Goal: Check status: Check status

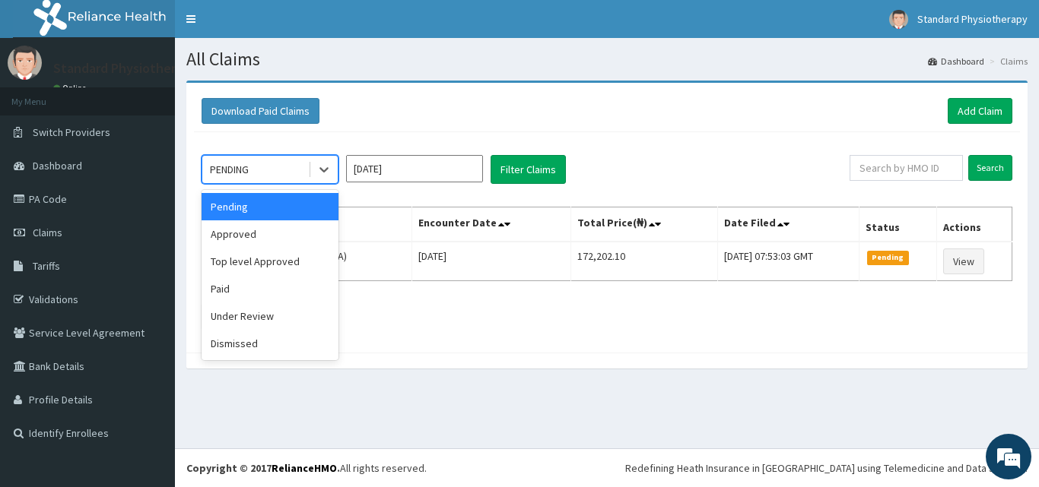
click at [267, 174] on div "PENDING" at bounding box center [255, 169] width 106 height 24
click at [259, 239] on div "Approved" at bounding box center [270, 234] width 137 height 27
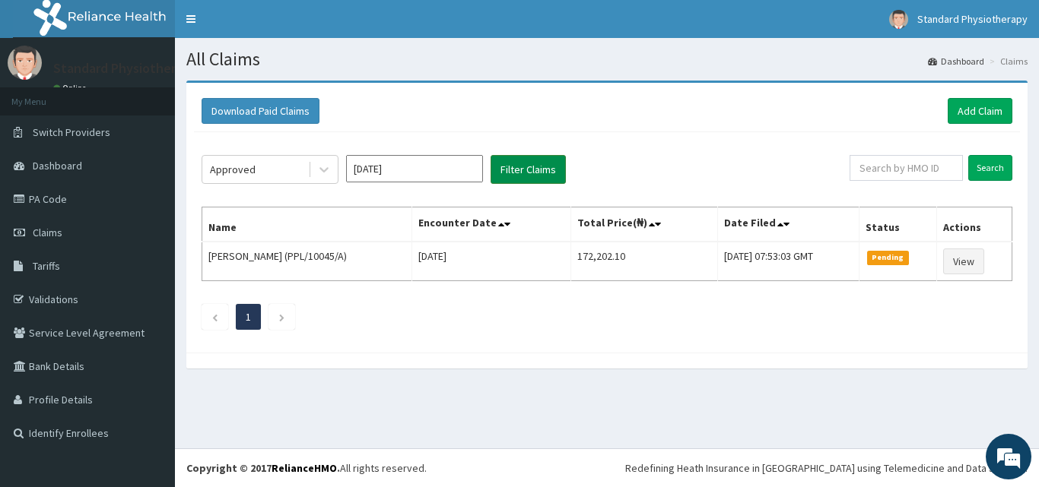
click at [504, 168] on button "Filter Claims" at bounding box center [528, 169] width 75 height 29
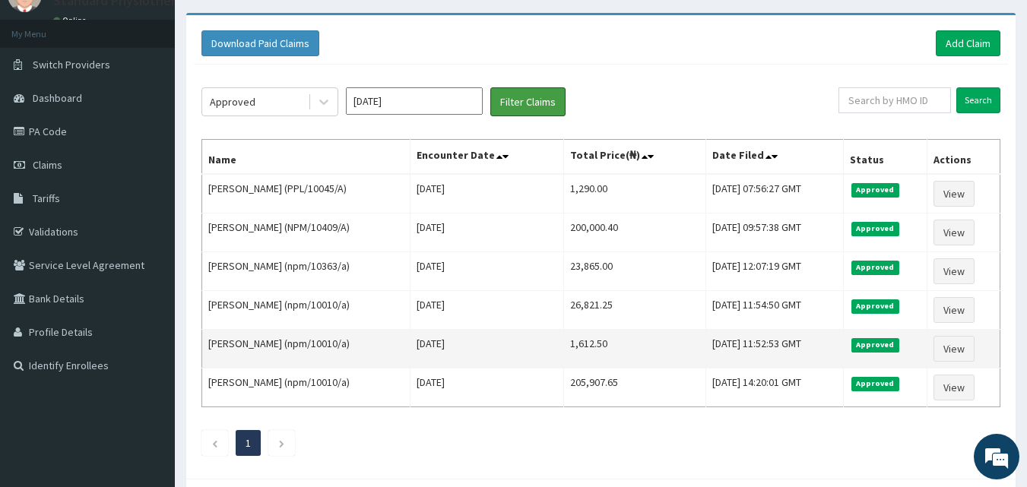
scroll to position [76, 0]
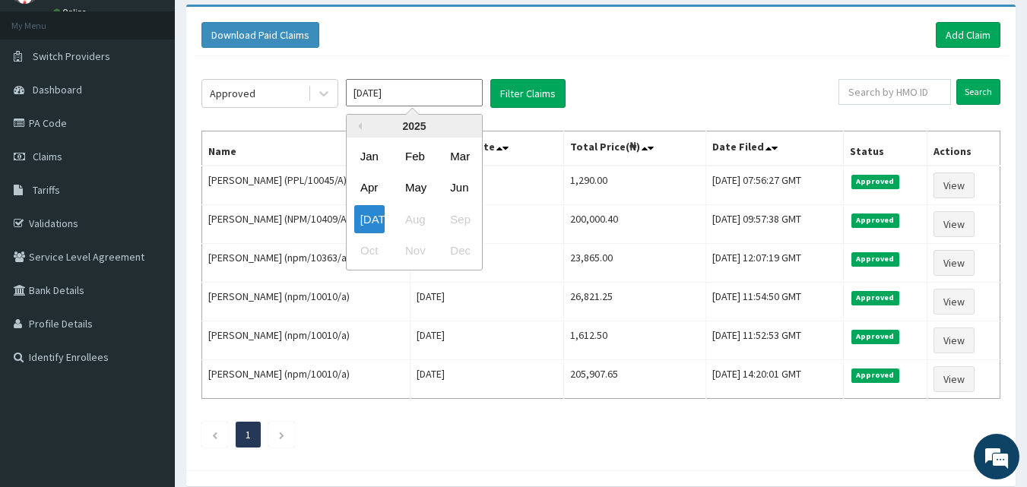
click at [402, 100] on input "[DATE]" at bounding box center [414, 92] width 137 height 27
click at [381, 224] on div "[DATE]" at bounding box center [369, 219] width 30 height 28
type input "[DATE]"
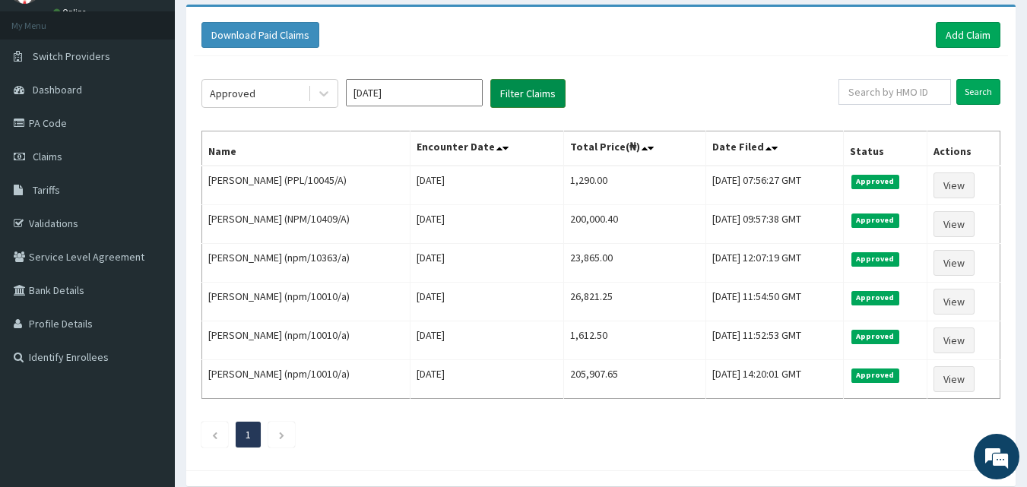
click at [535, 85] on button "Filter Claims" at bounding box center [528, 93] width 75 height 29
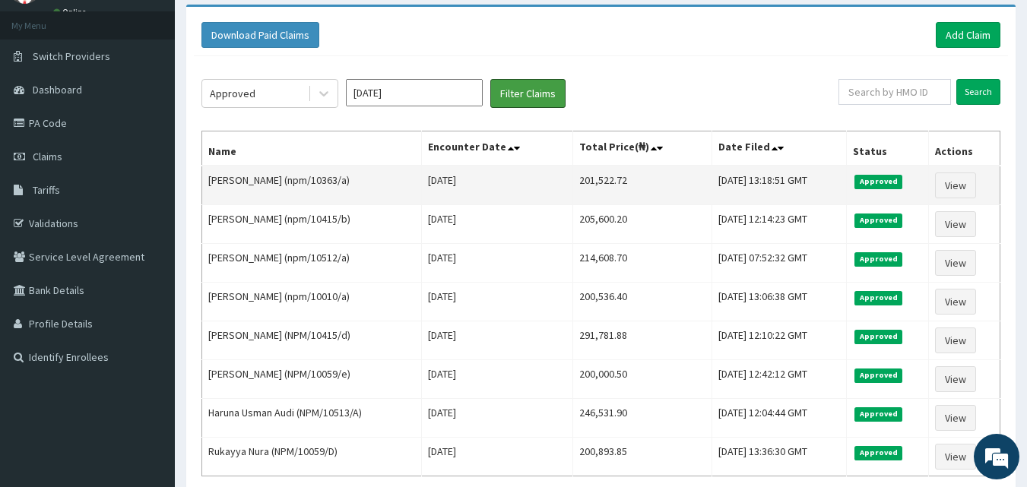
scroll to position [66, 0]
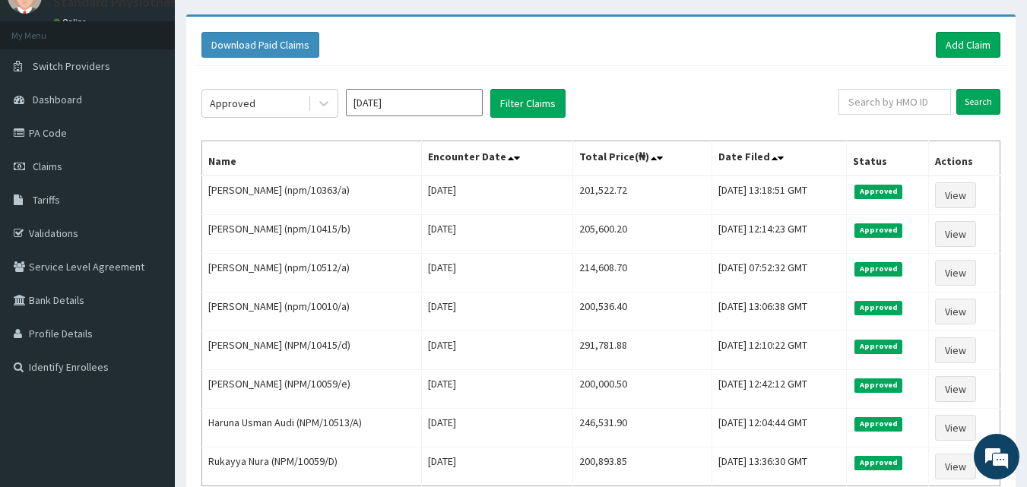
click at [425, 102] on input "[DATE]" at bounding box center [414, 102] width 137 height 27
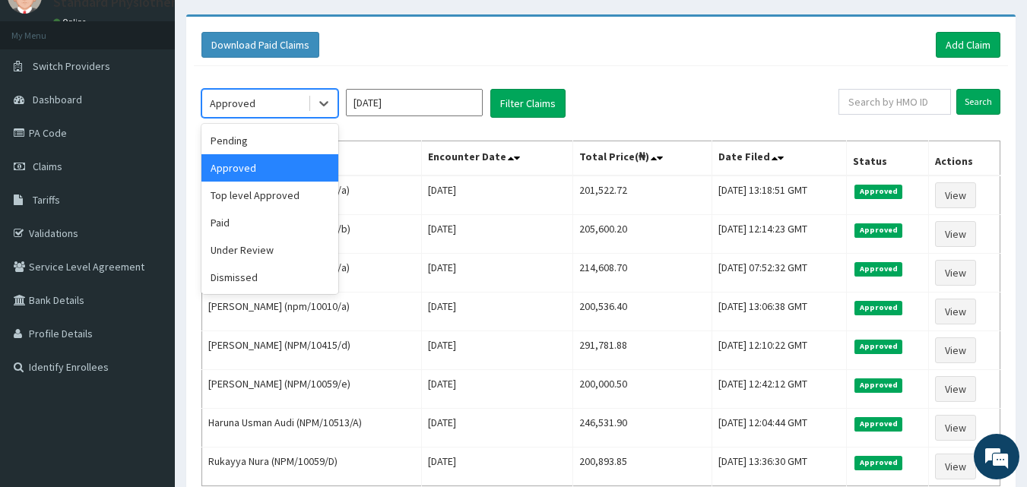
click at [259, 103] on div "Approved" at bounding box center [255, 103] width 106 height 24
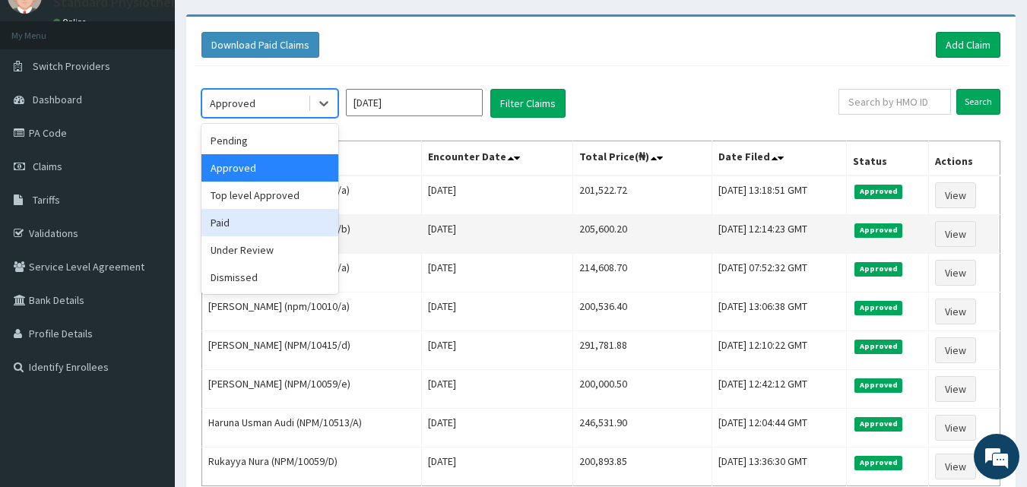
click at [249, 223] on div "Paid" at bounding box center [270, 222] width 137 height 27
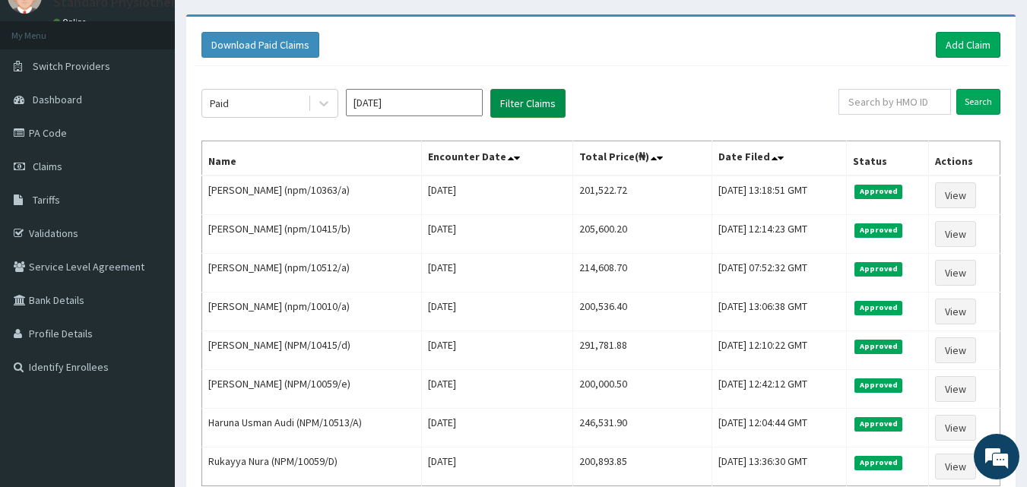
click at [534, 94] on button "Filter Claims" at bounding box center [528, 103] width 75 height 29
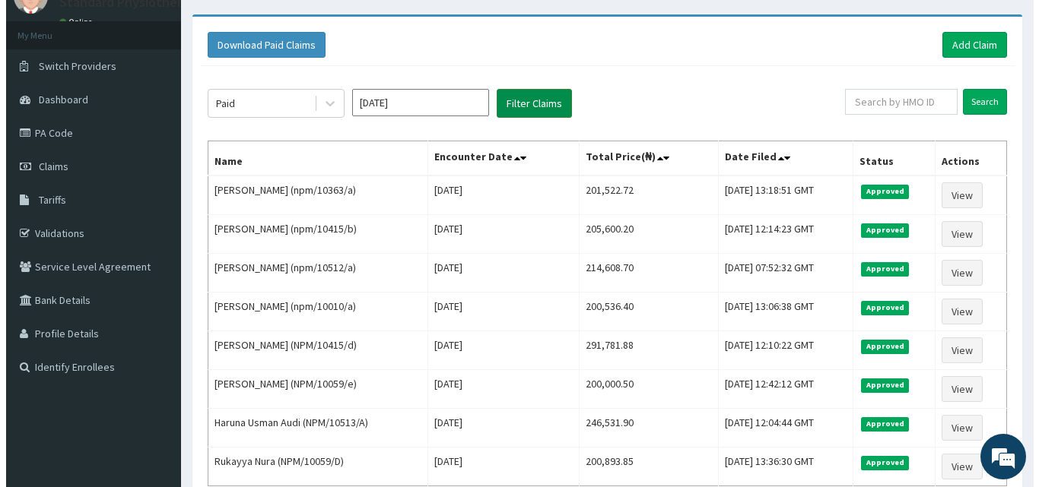
scroll to position [0, 0]
